Goal: Information Seeking & Learning: Check status

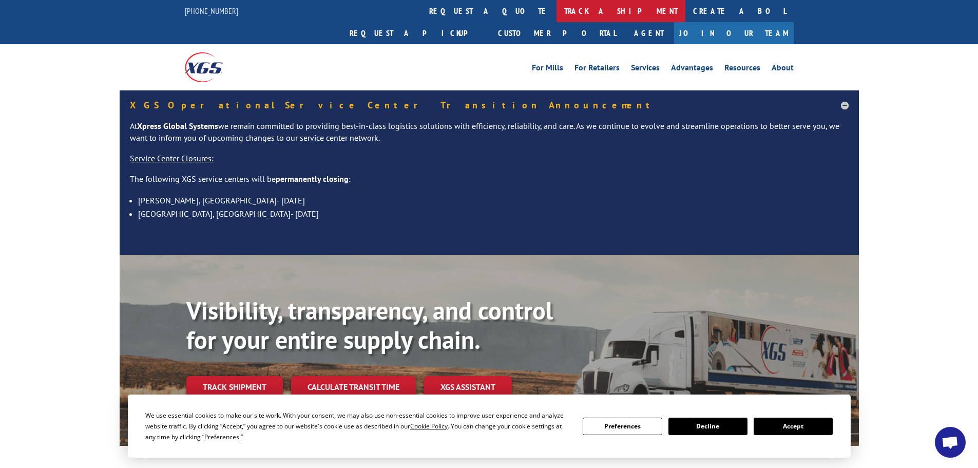
click at [556, 9] on link "track a shipment" at bounding box center [620, 11] width 129 height 22
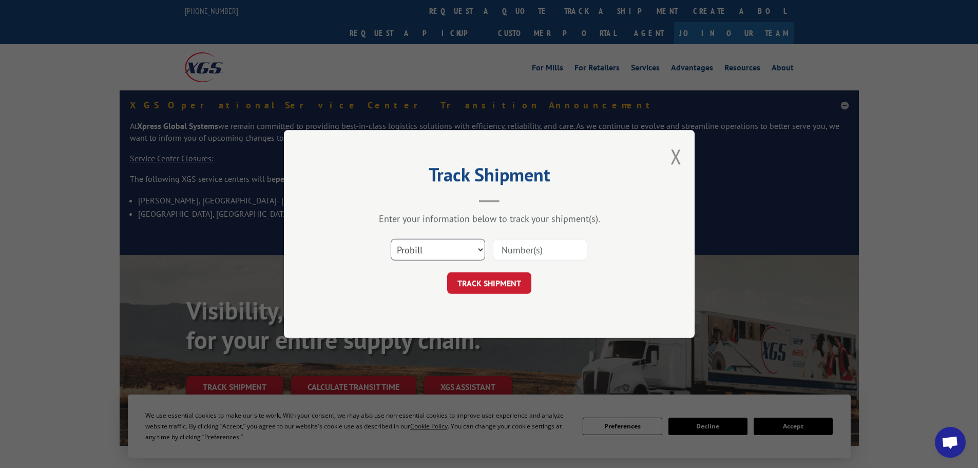
click at [460, 252] on select "Select category... Probill BOL PO" at bounding box center [438, 250] width 94 height 22
select select "bol"
click at [391, 239] on select "Select category... Probill BOL PO" at bounding box center [438, 250] width 94 height 22
paste input "6000908"
type input "6000908"
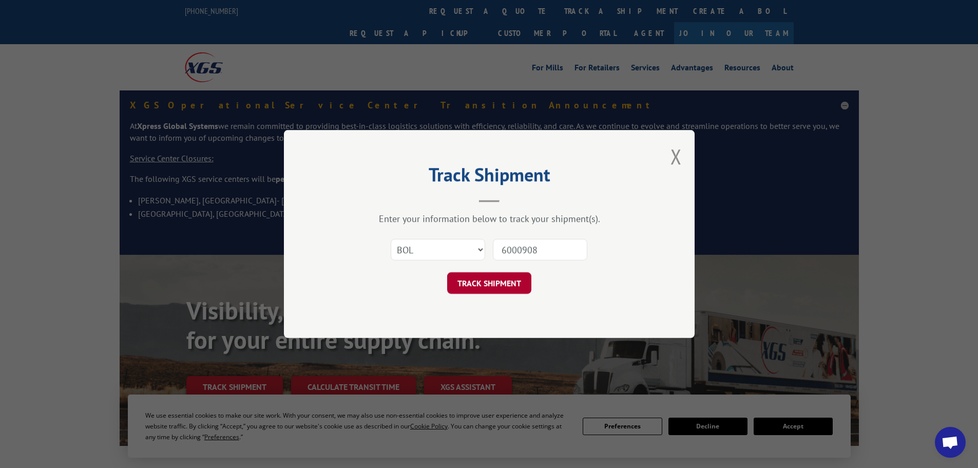
click at [480, 282] on button "TRACK SHIPMENT" at bounding box center [489, 283] width 84 height 22
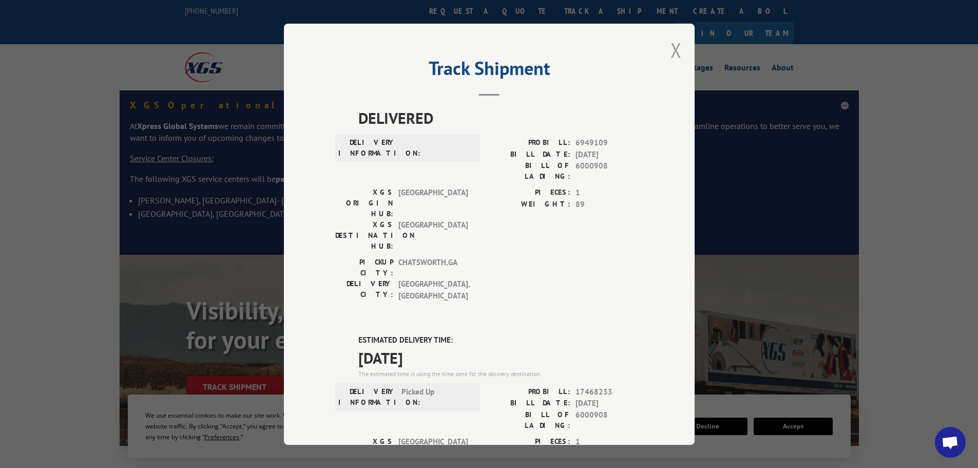
click at [670, 49] on button "Close modal" at bounding box center [675, 49] width 11 height 27
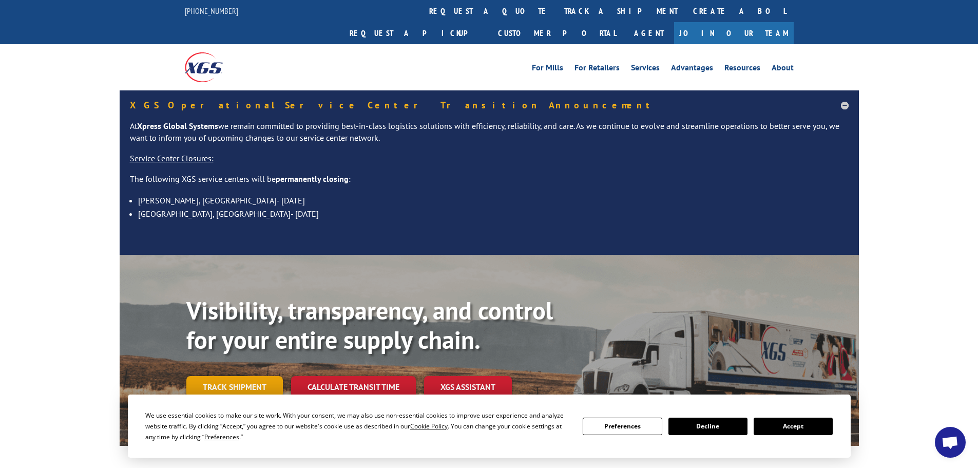
click at [195, 376] on link "Track shipment" at bounding box center [234, 387] width 97 height 22
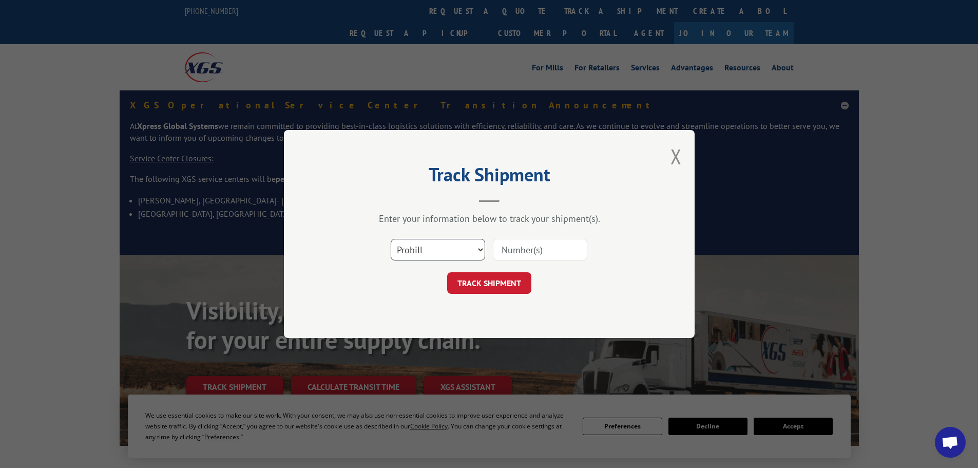
click at [452, 249] on select "Select category... Probill BOL PO" at bounding box center [438, 250] width 94 height 22
select select "bol"
click at [391, 239] on select "Select category... Probill BOL PO" at bounding box center [438, 250] width 94 height 22
paste input "5996390"
type input "5996390"
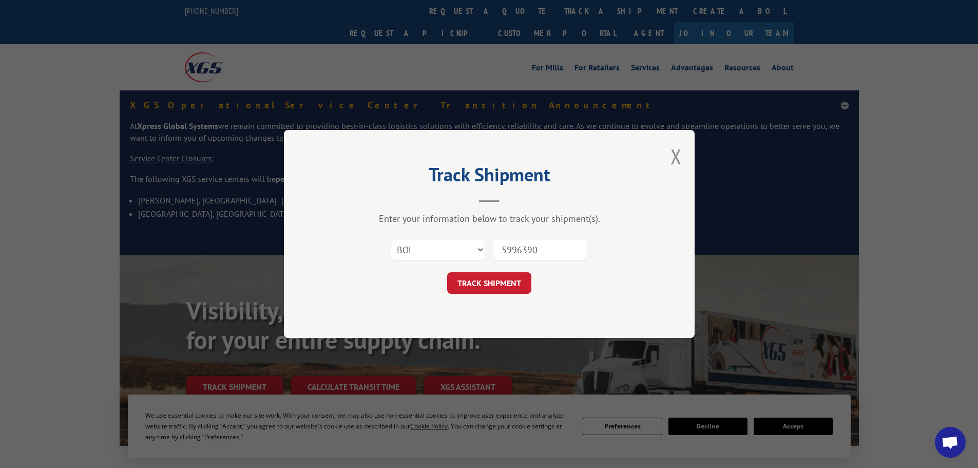
click at [485, 284] on button "TRACK SHIPMENT" at bounding box center [489, 283] width 84 height 22
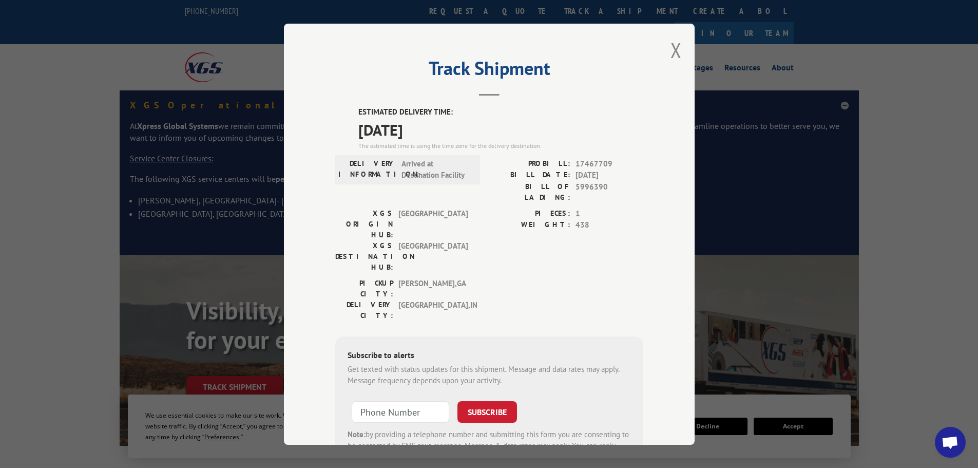
click at [673, 54] on button "Close modal" at bounding box center [675, 49] width 11 height 27
